Goal: Task Accomplishment & Management: Use online tool/utility

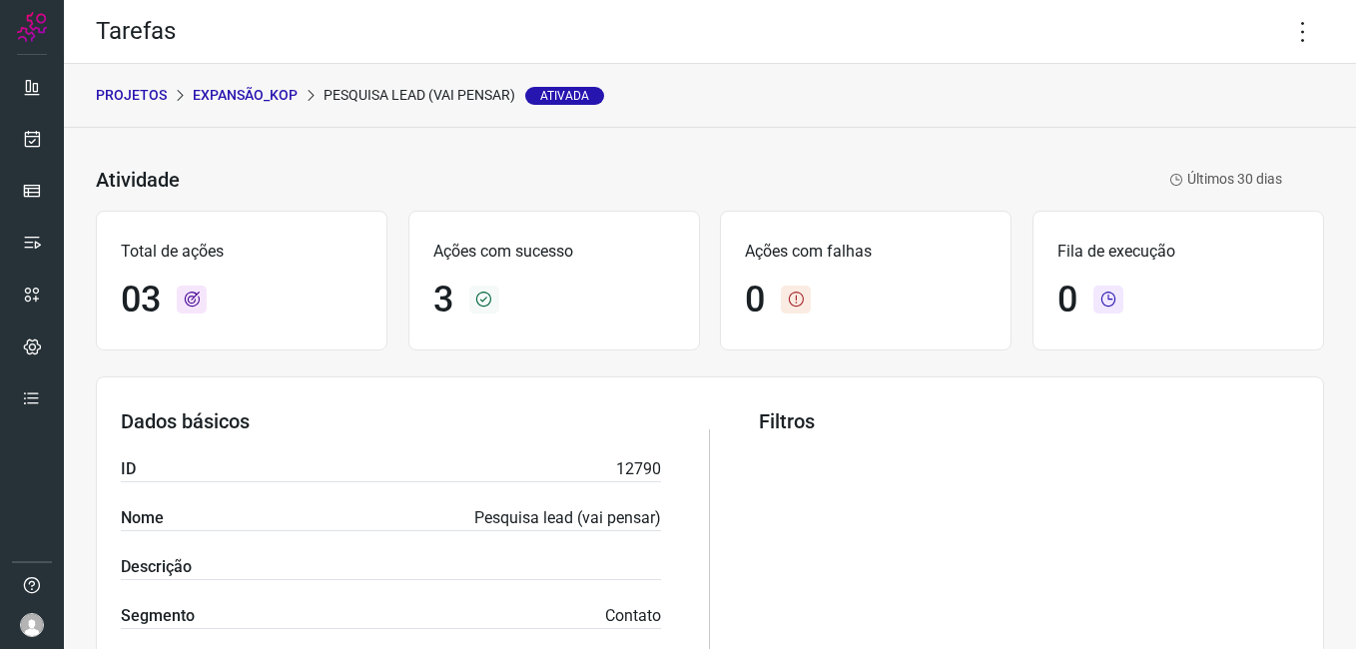
scroll to position [383, 0]
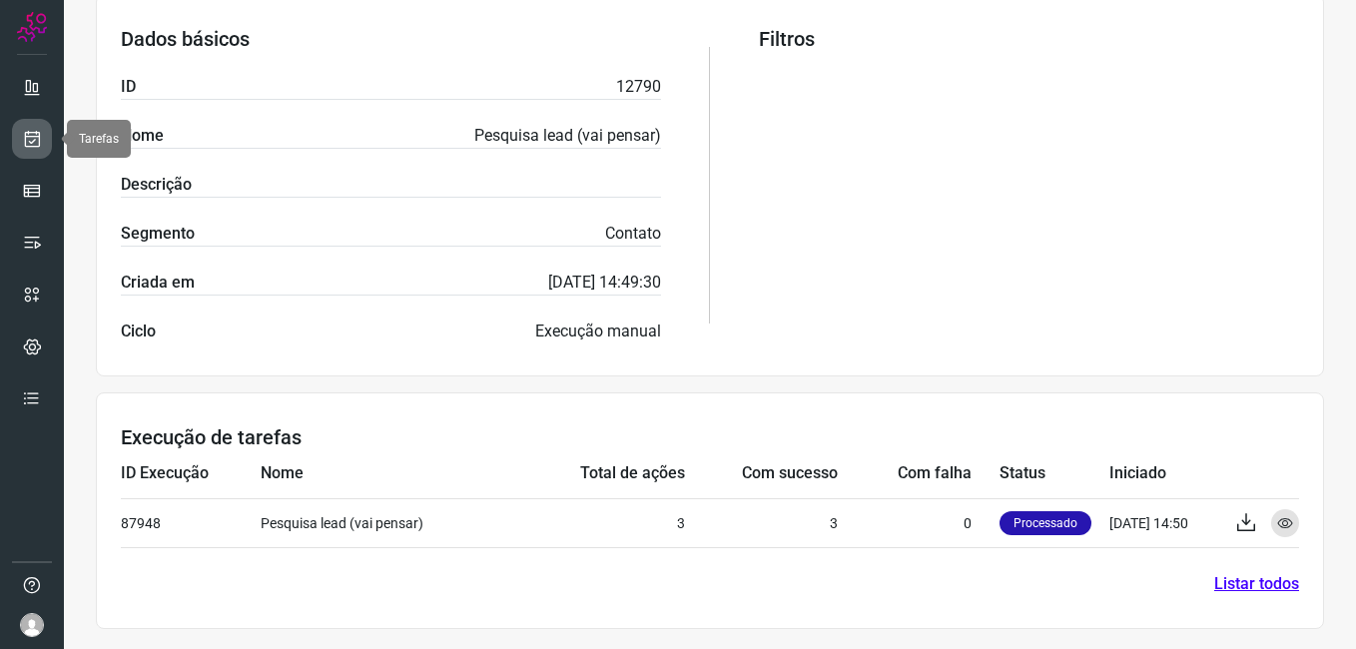
click at [22, 137] on icon at bounding box center [32, 139] width 21 height 20
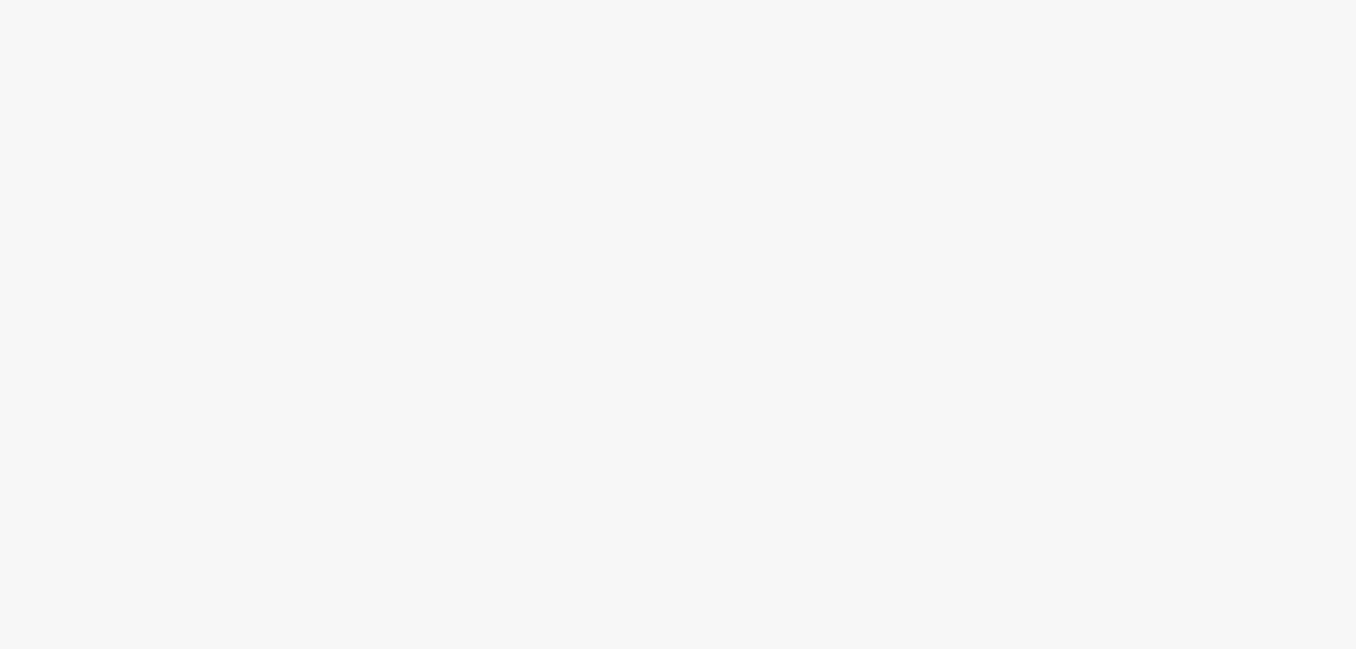
drag, startPoint x: 0, startPoint y: 0, endPoint x: 700, endPoint y: 356, distance: 785.3
click at [700, 356] on div at bounding box center [678, 324] width 1356 height 649
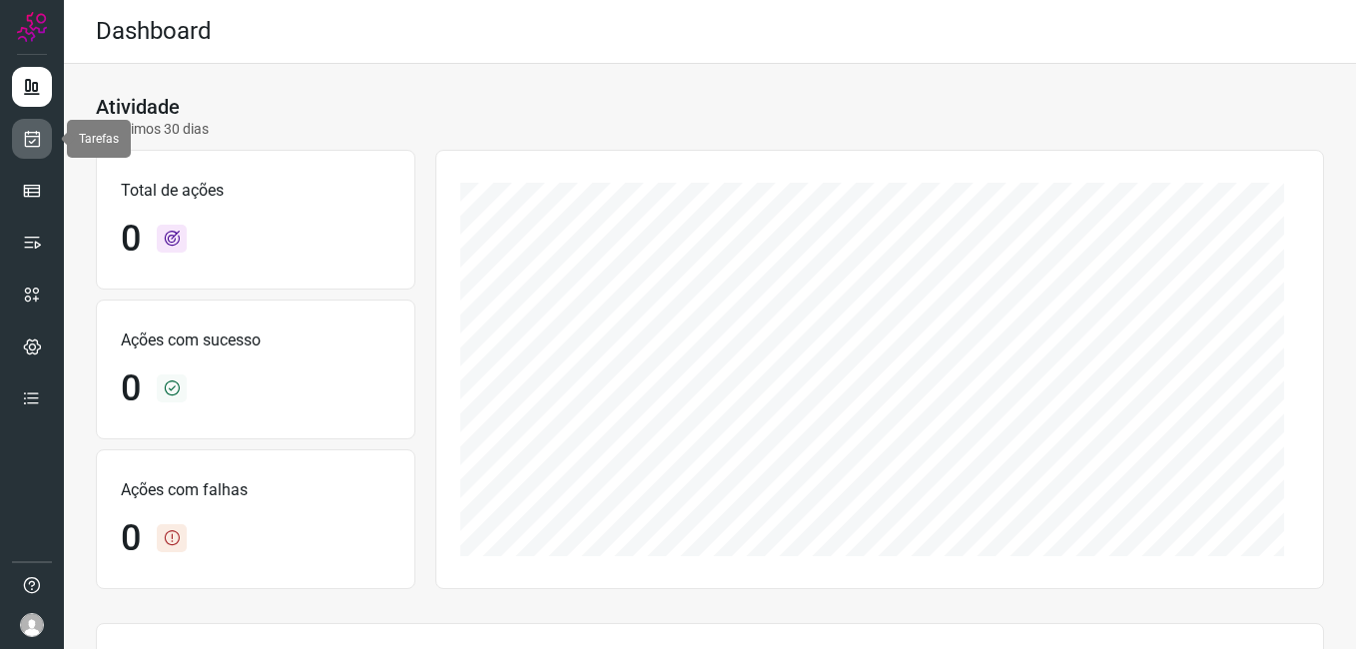
click at [34, 142] on icon at bounding box center [32, 139] width 21 height 20
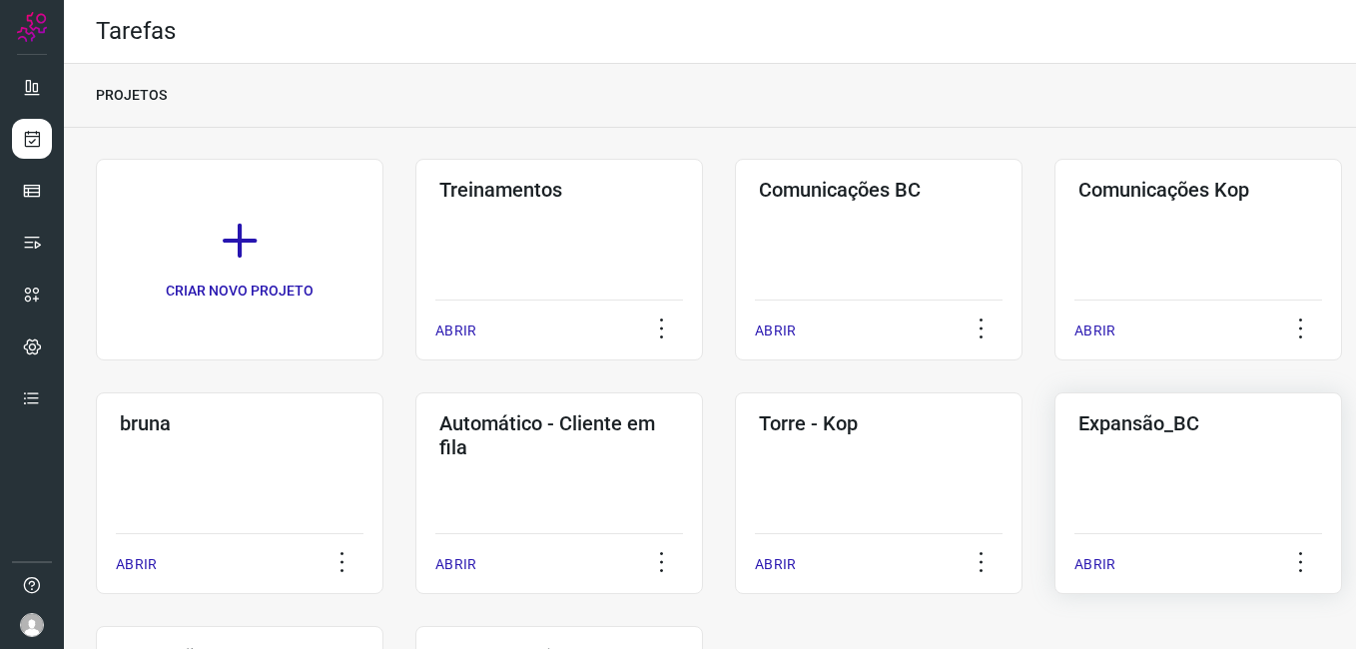
click at [1168, 463] on div "Expansão_BC ABRIR" at bounding box center [1199, 494] width 288 height 202
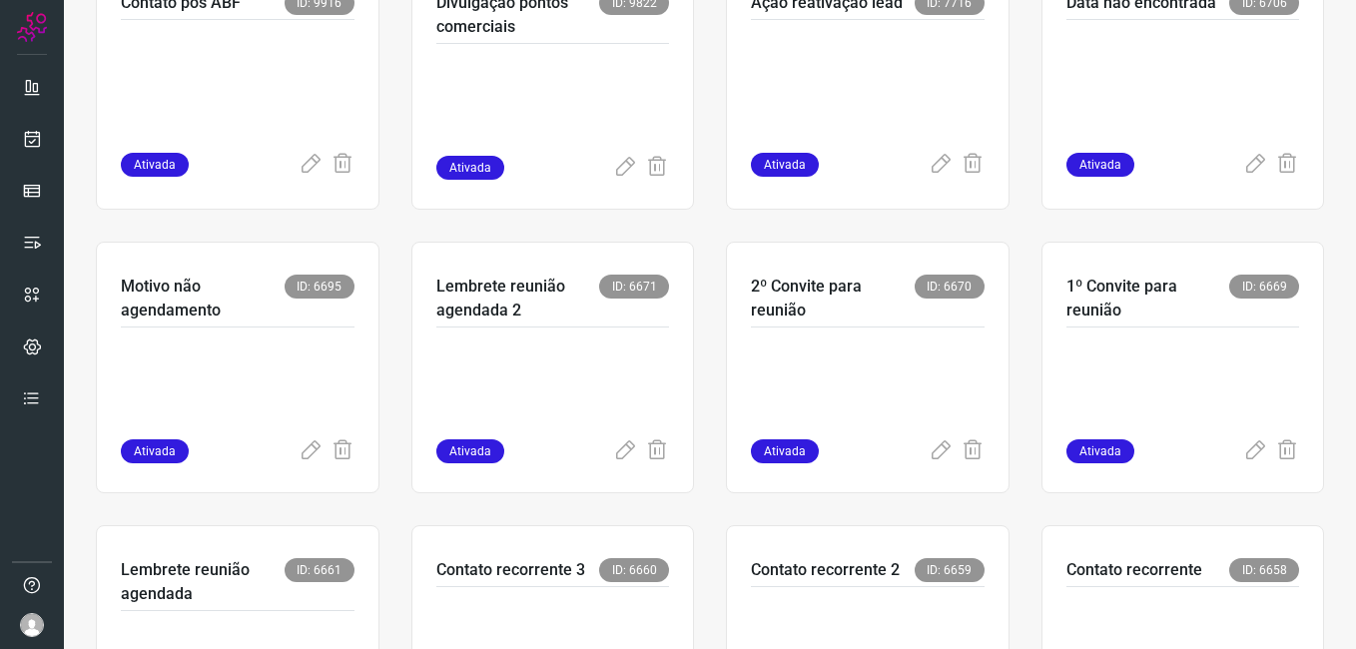
scroll to position [599, 0]
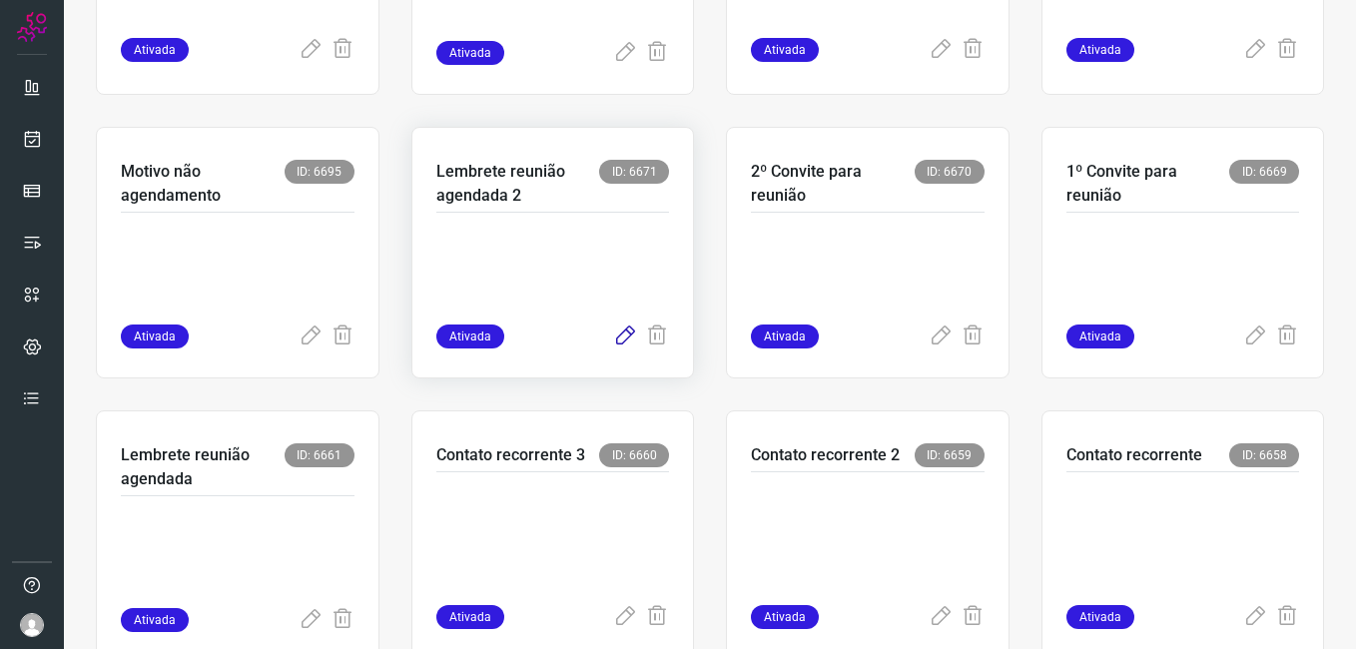
click at [613, 343] on icon at bounding box center [625, 337] width 24 height 24
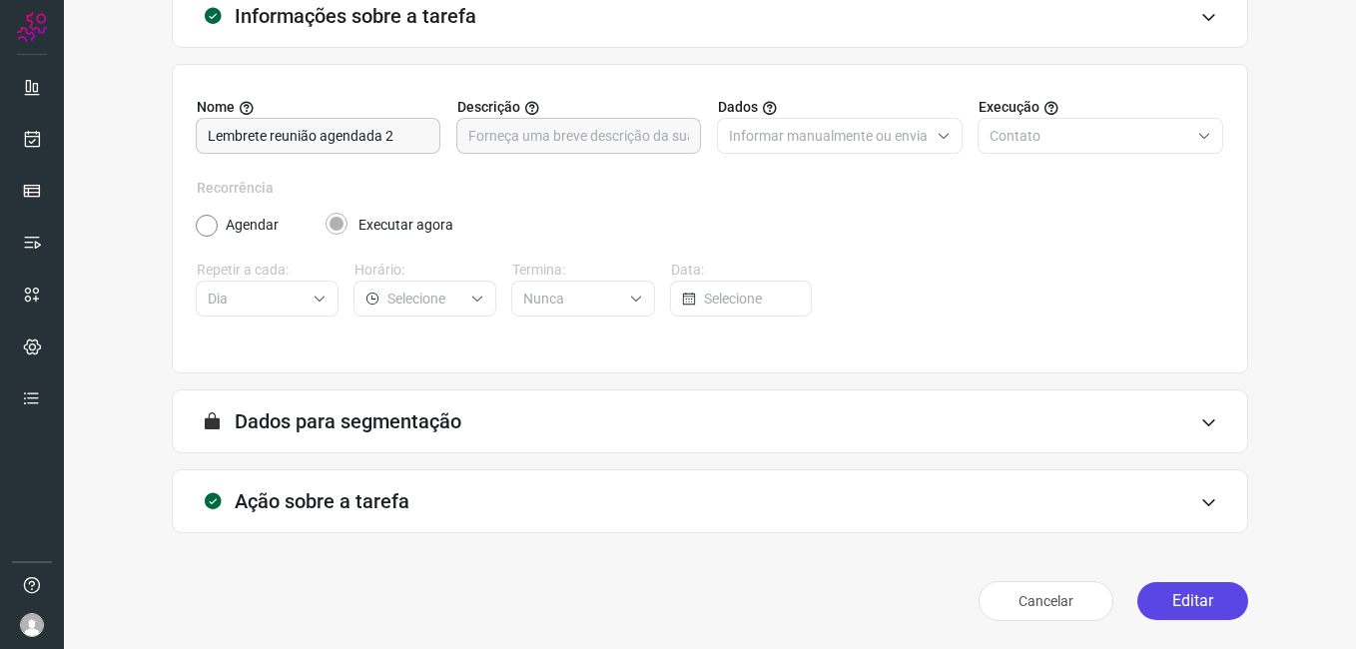
scroll to position [131, 0]
click at [1164, 613] on button "Editar" at bounding box center [1193, 601] width 111 height 38
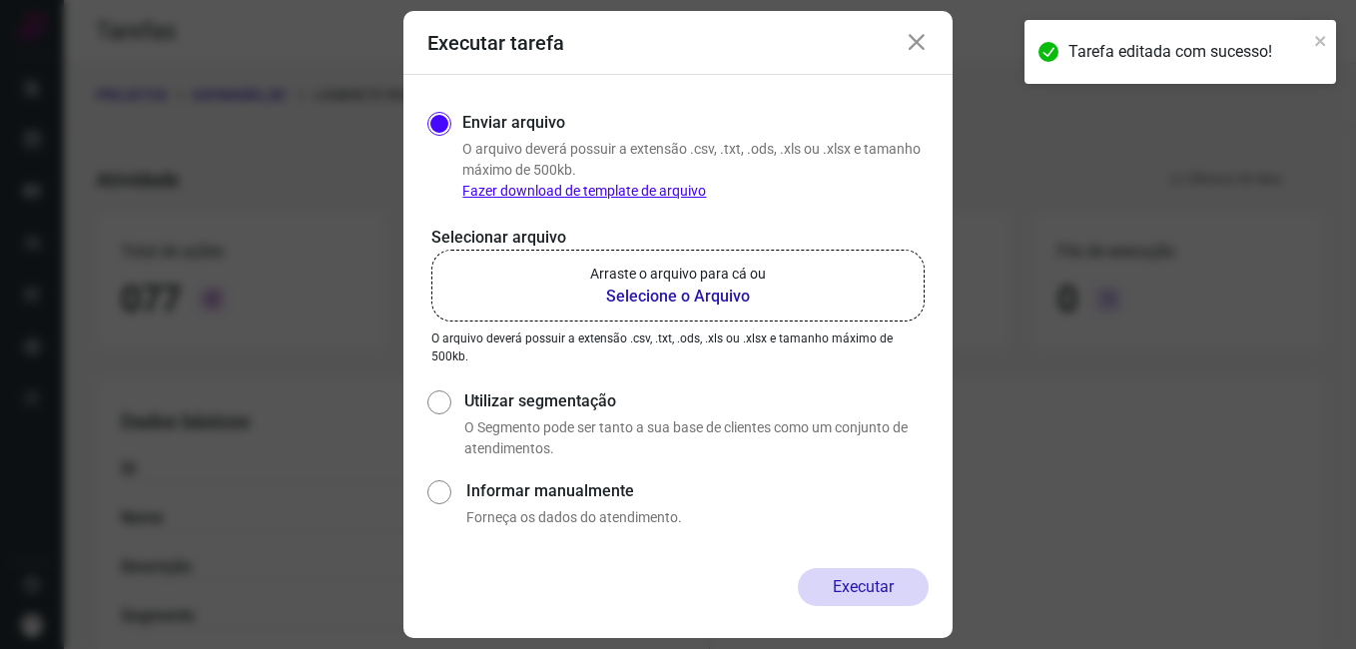
click at [721, 302] on b "Selecione o Arquivo" at bounding box center [678, 297] width 176 height 24
click at [0, 0] on input "Arraste o arquivo para cá ou Selecione o Arquivo" at bounding box center [0, 0] width 0 height 0
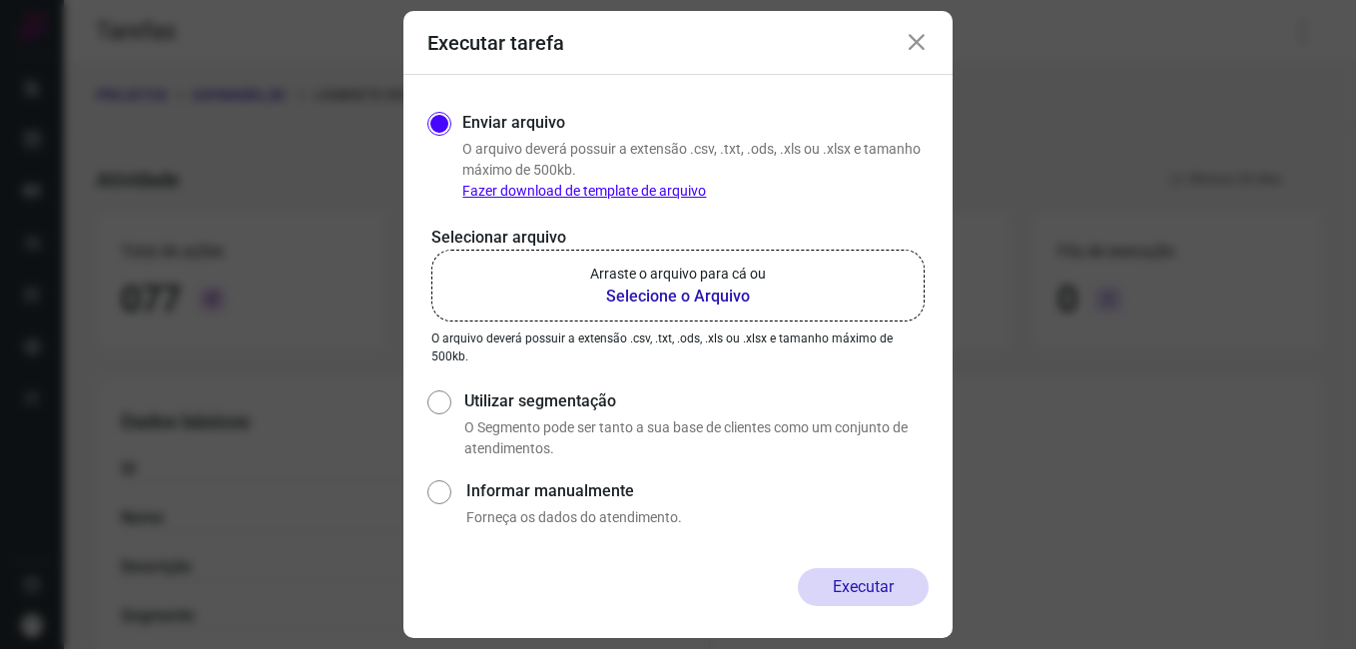
click at [911, 36] on icon at bounding box center [917, 43] width 24 height 24
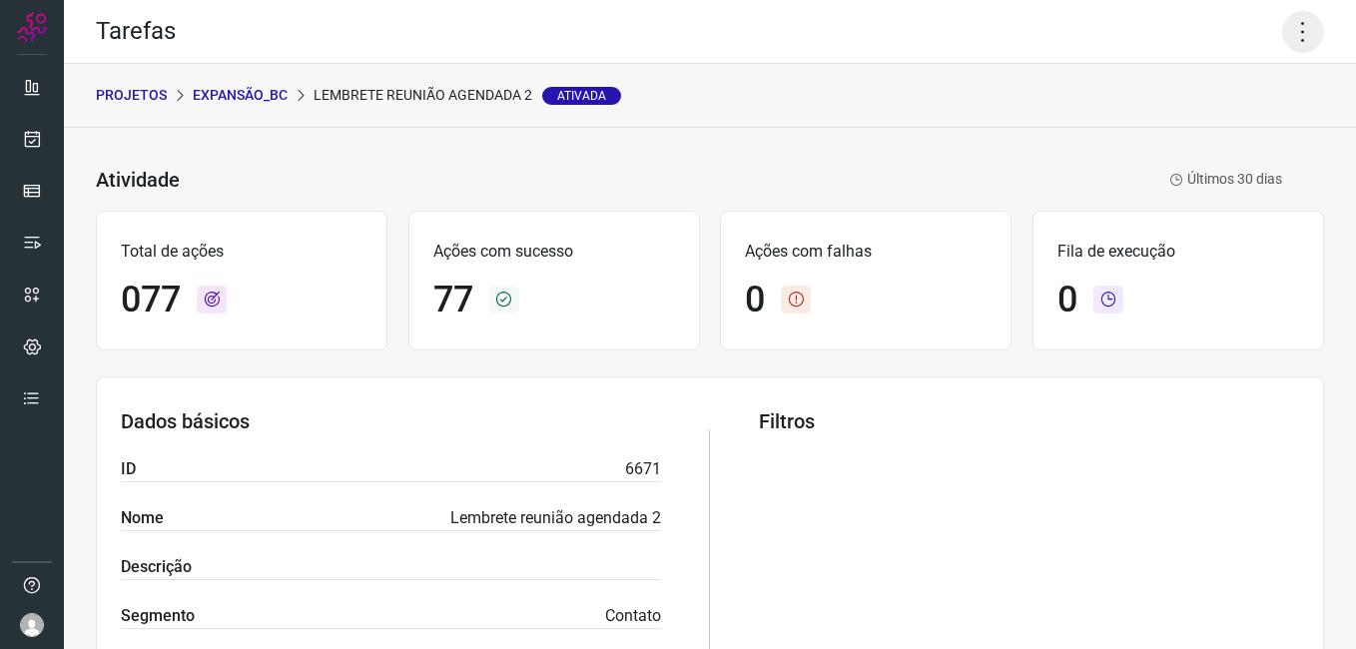
click at [1289, 30] on icon at bounding box center [1304, 32] width 42 height 42
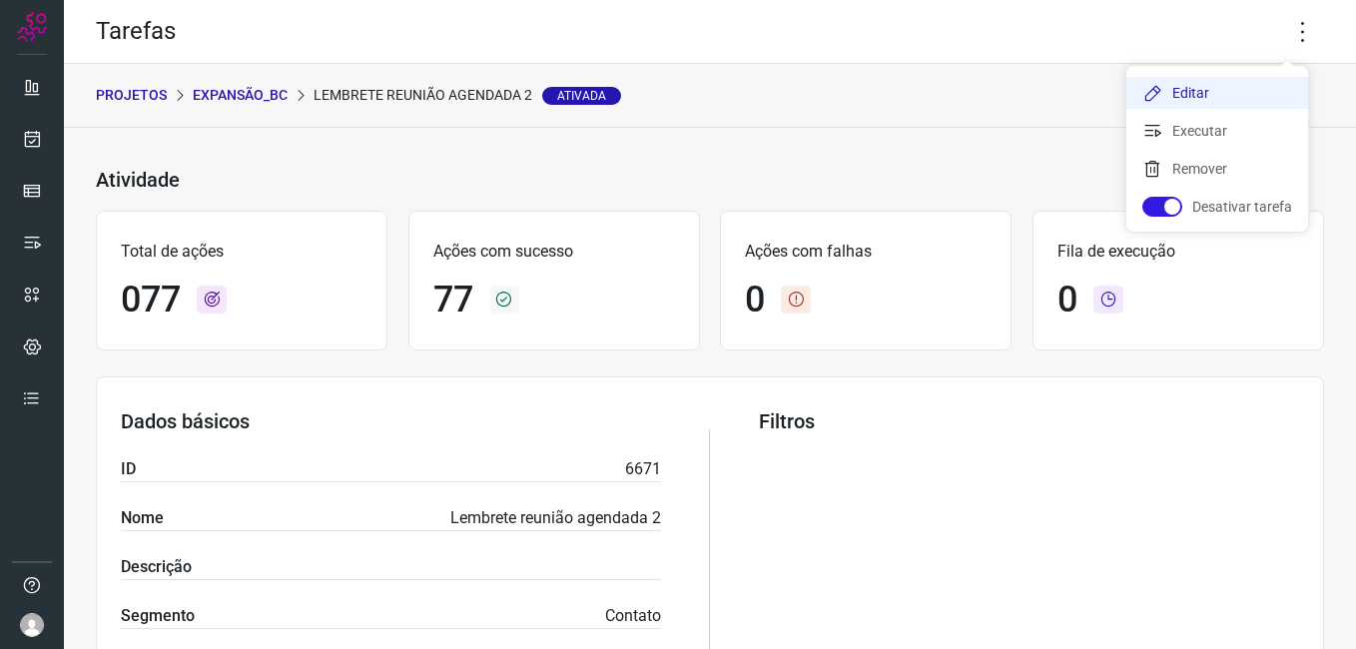
click at [1210, 85] on li "Editar" at bounding box center [1218, 93] width 182 height 32
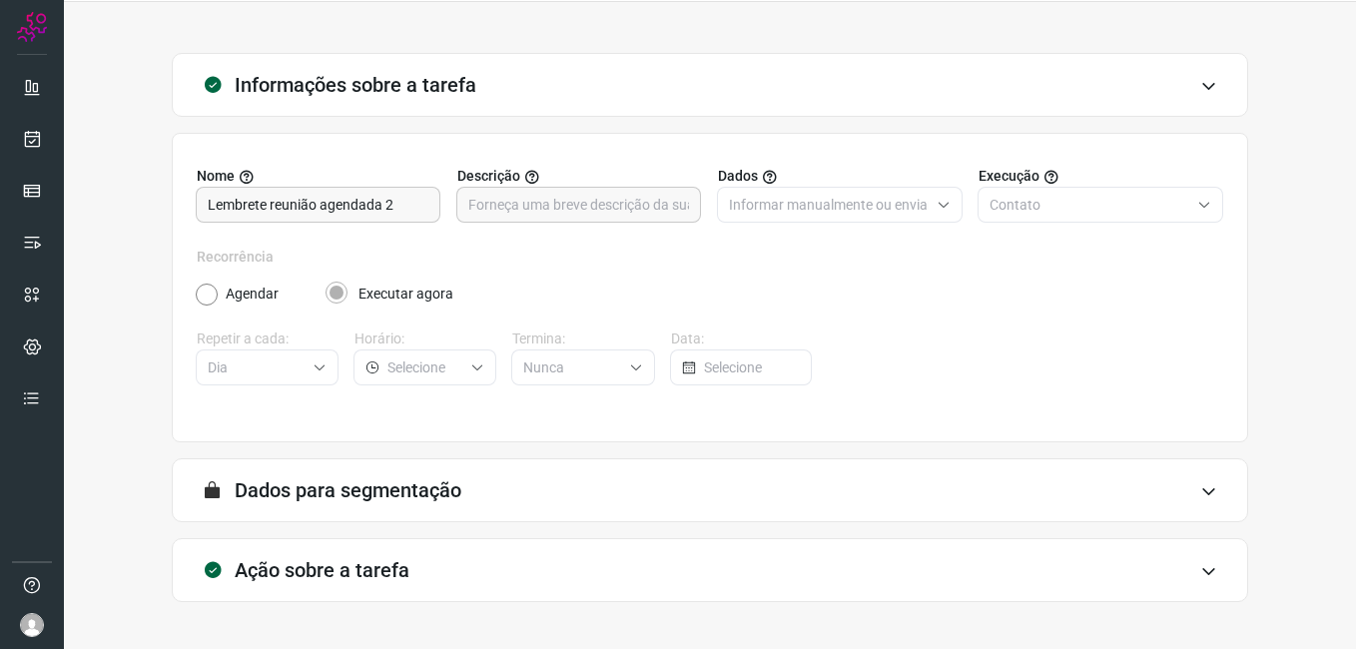
scroll to position [131, 0]
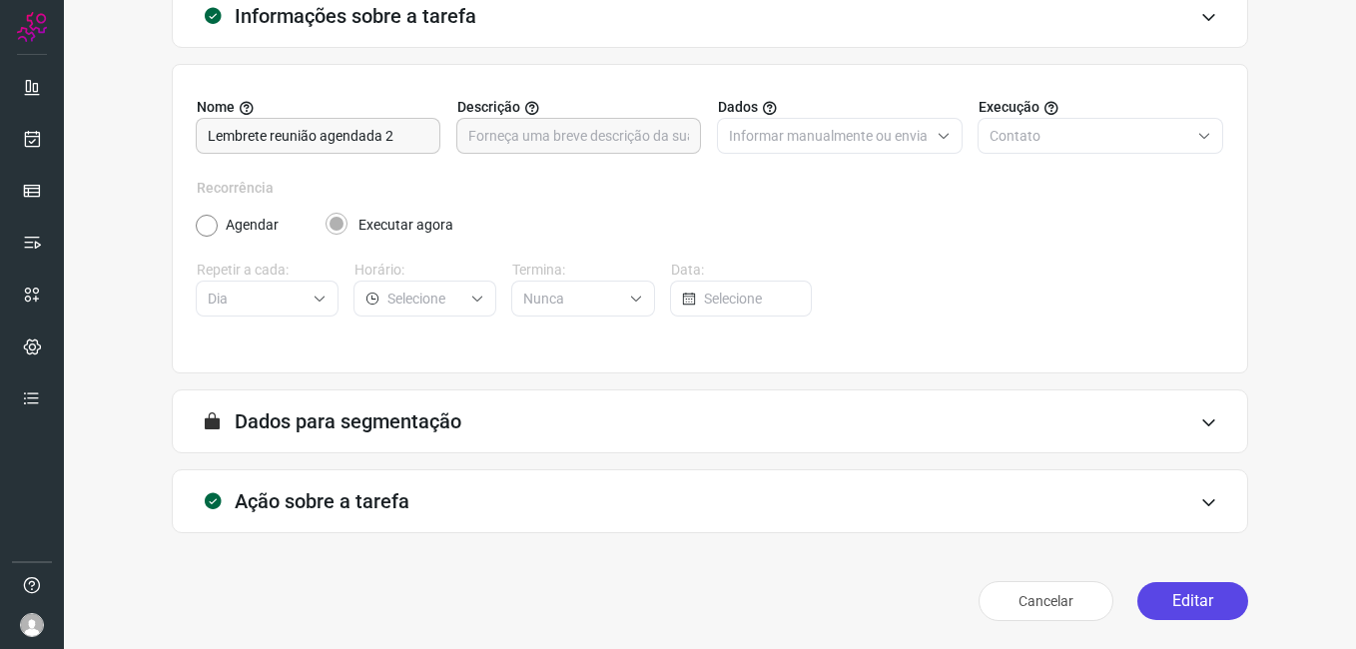
click at [1161, 593] on button "Editar" at bounding box center [1193, 601] width 111 height 38
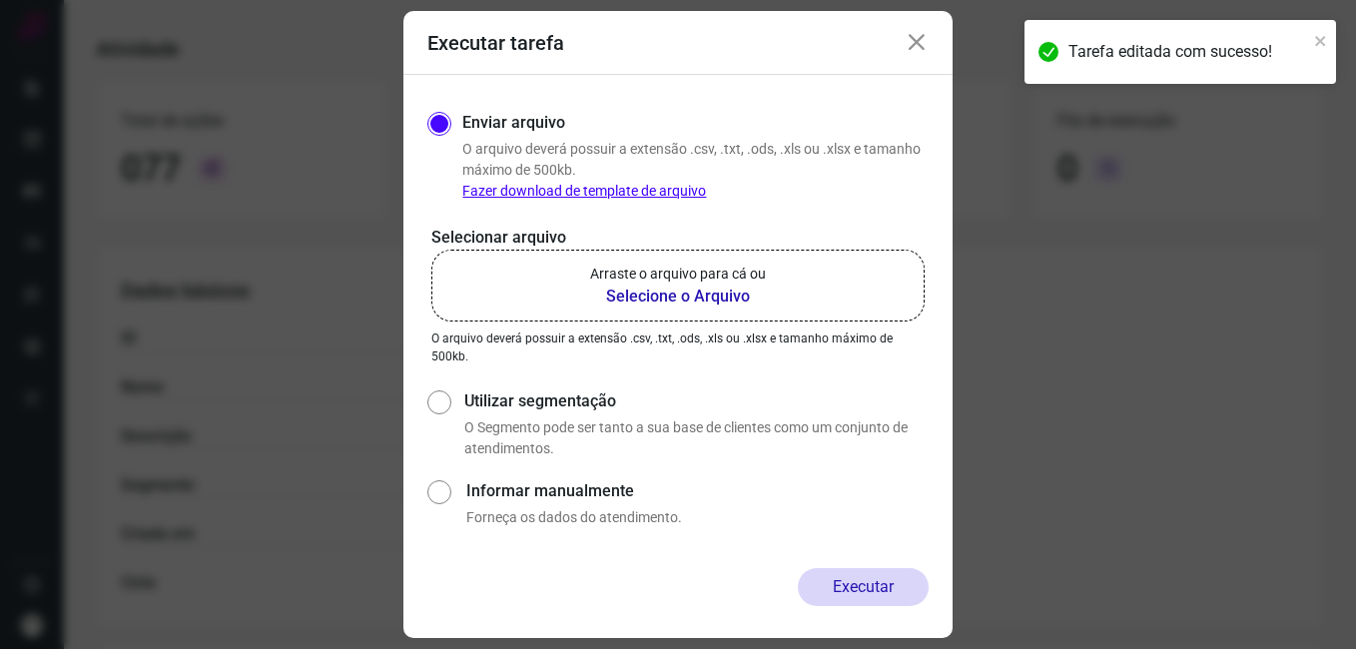
click at [623, 300] on b "Selecione o Arquivo" at bounding box center [678, 297] width 176 height 24
click at [0, 0] on input "Arraste o arquivo para cá ou Selecione o Arquivo" at bounding box center [0, 0] width 0 height 0
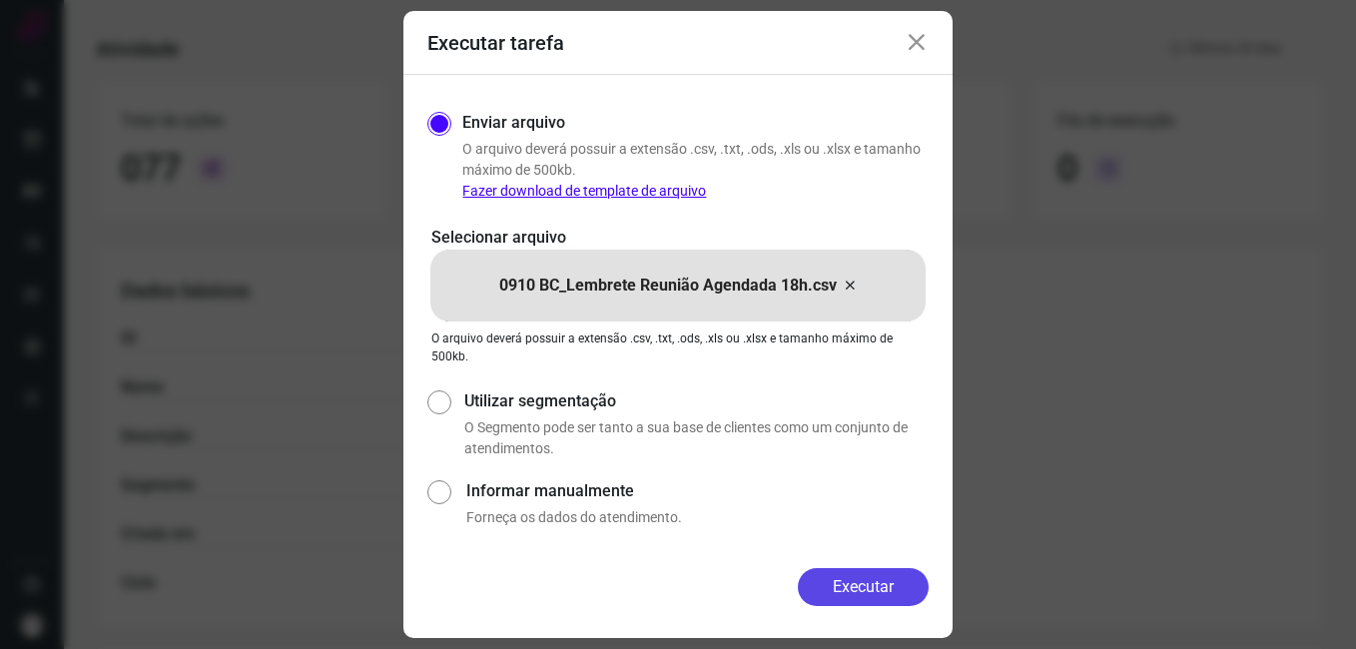
click at [822, 595] on button "Executar" at bounding box center [863, 587] width 131 height 38
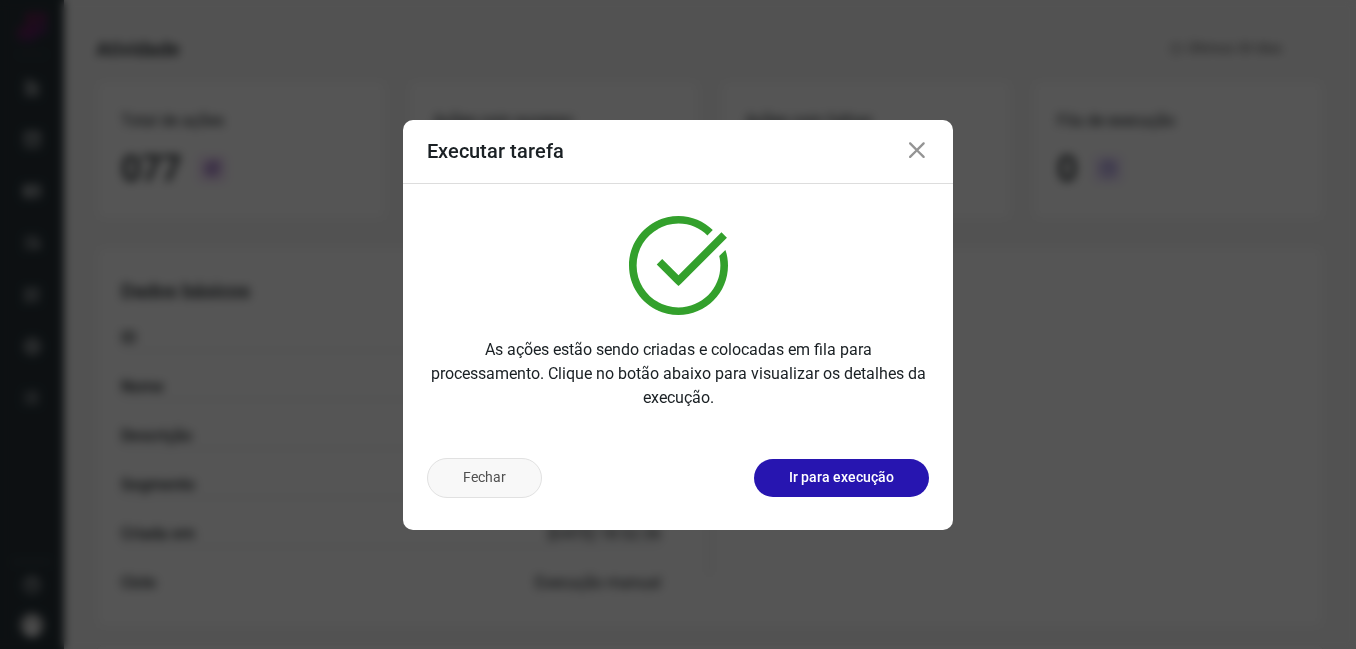
click at [499, 474] on button "Fechar" at bounding box center [485, 478] width 115 height 40
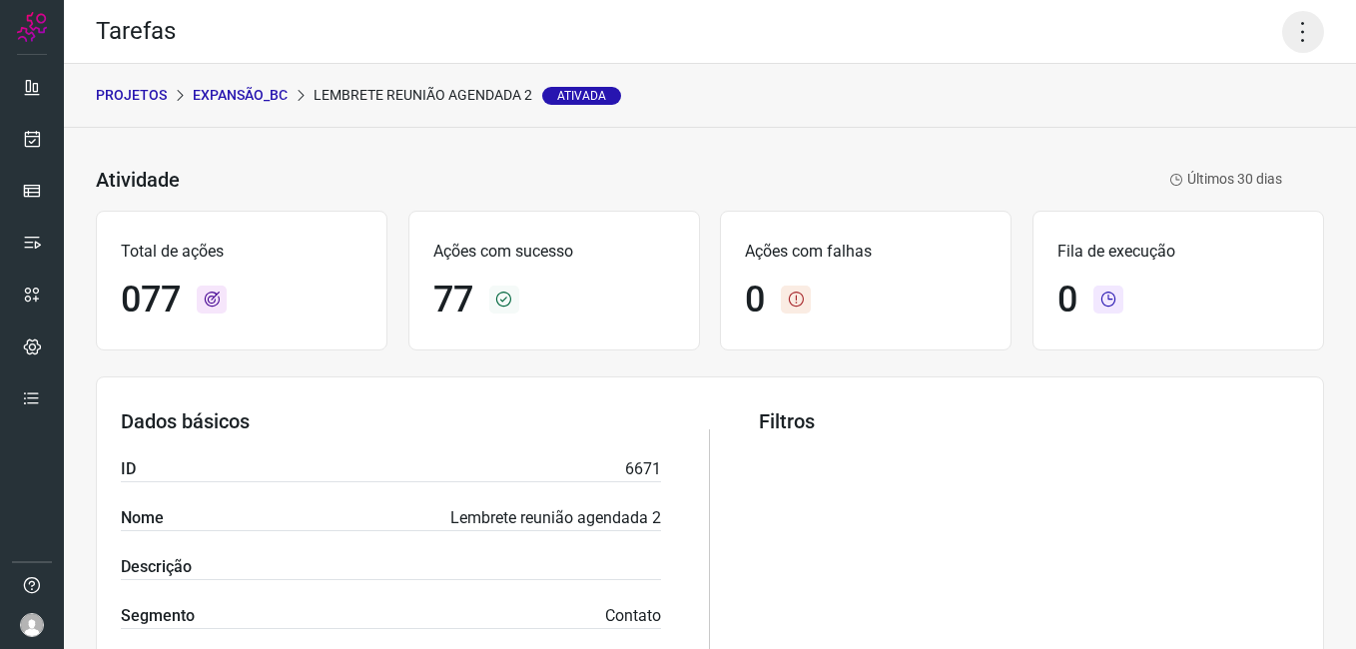
click at [1300, 26] on icon at bounding box center [1304, 32] width 42 height 42
click at [980, 189] on div "Atividade Lembrete reunião agendada 2 Ativada Últimos 30 dias" at bounding box center [689, 180] width 1187 height 29
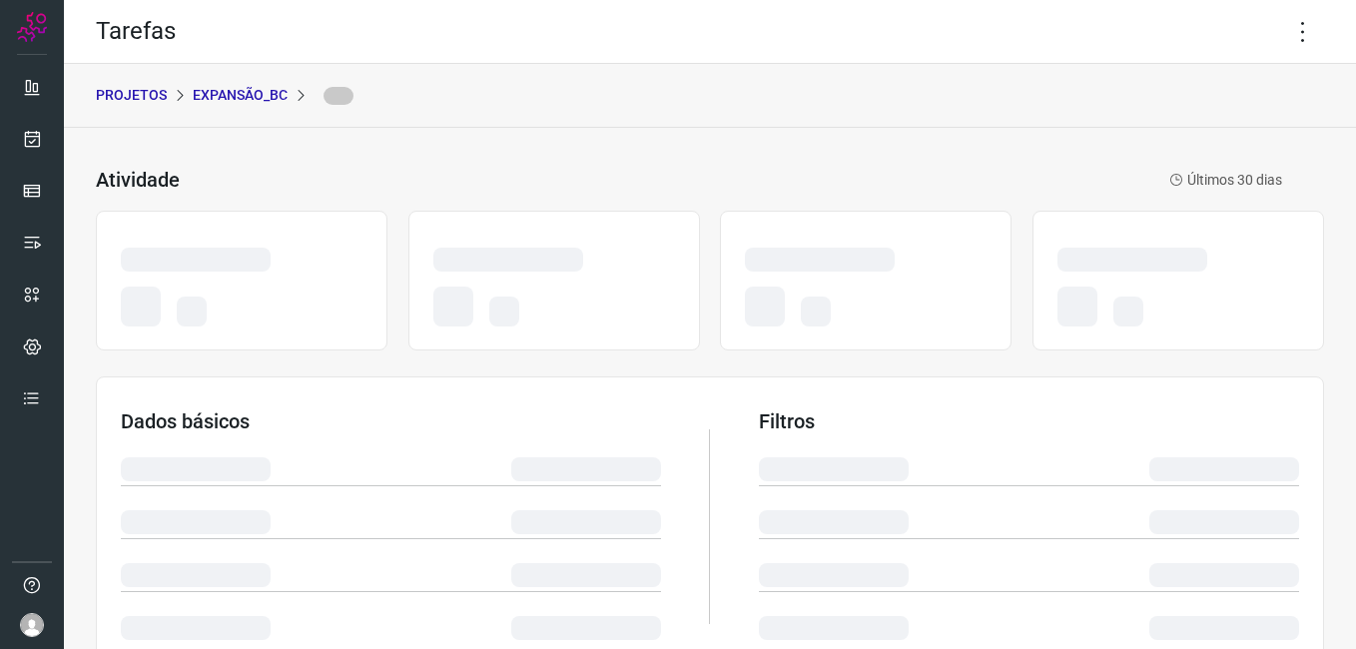
scroll to position [419, 0]
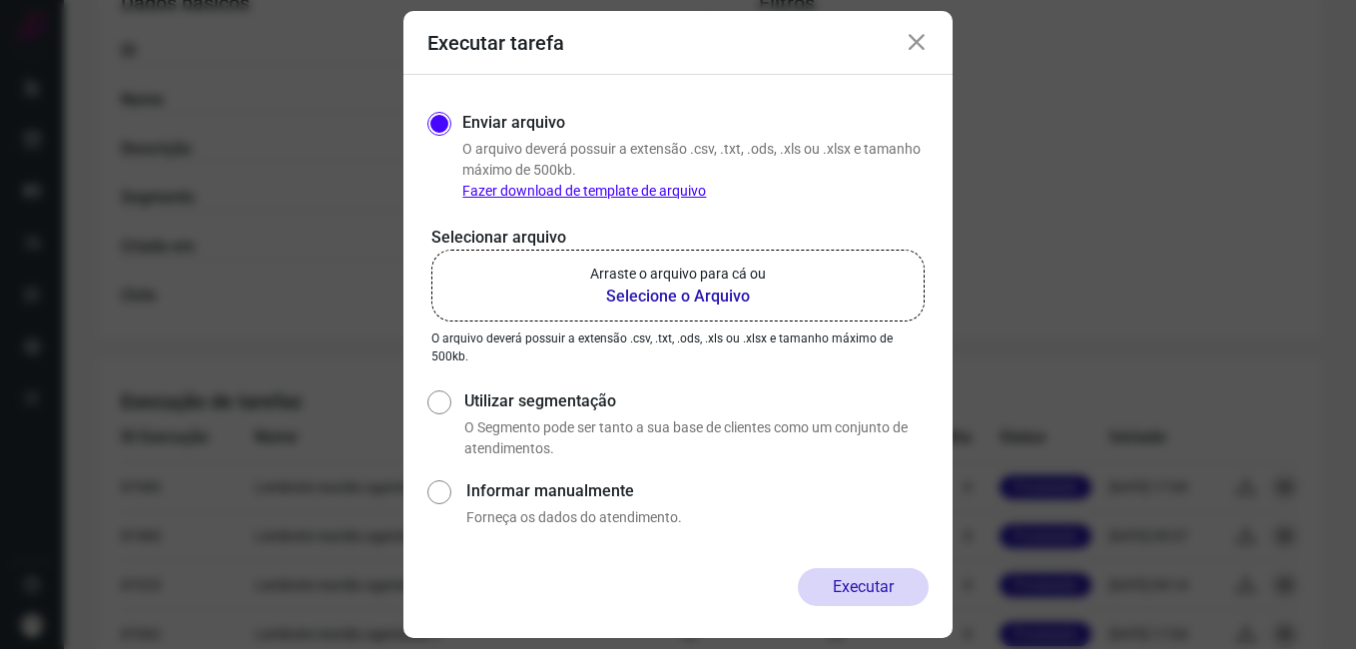
click at [914, 45] on icon at bounding box center [917, 43] width 24 height 24
